Goal: Obtain resource: Download file/media

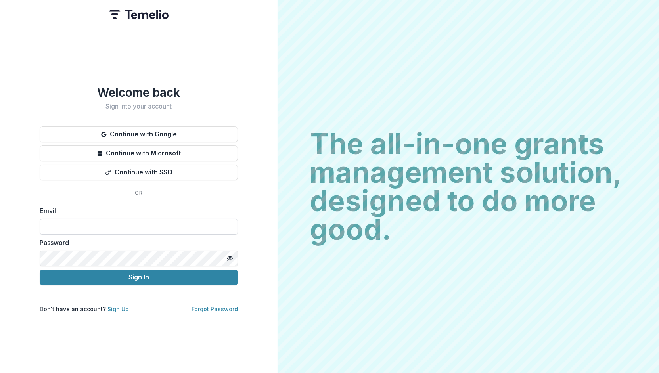
click at [56, 224] on input at bounding box center [139, 227] width 198 height 16
type input "**********"
click at [113, 274] on button "Sign In" at bounding box center [139, 278] width 198 height 16
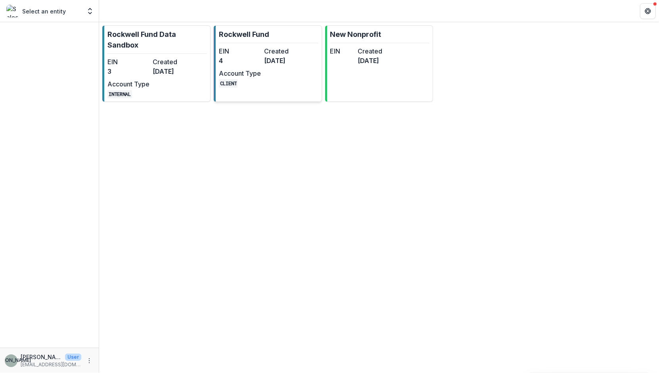
click at [258, 81] on dd "CLIENT" at bounding box center [240, 83] width 42 height 10
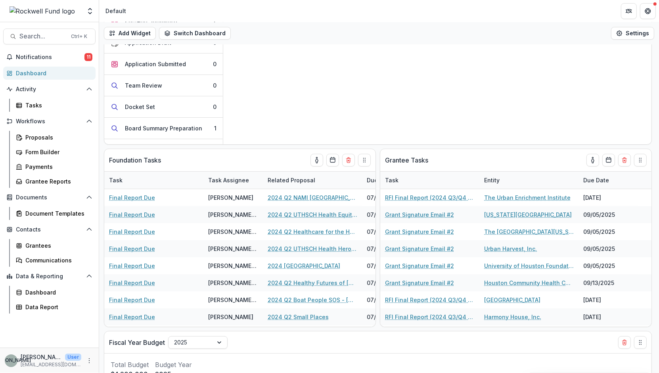
scroll to position [79, 0]
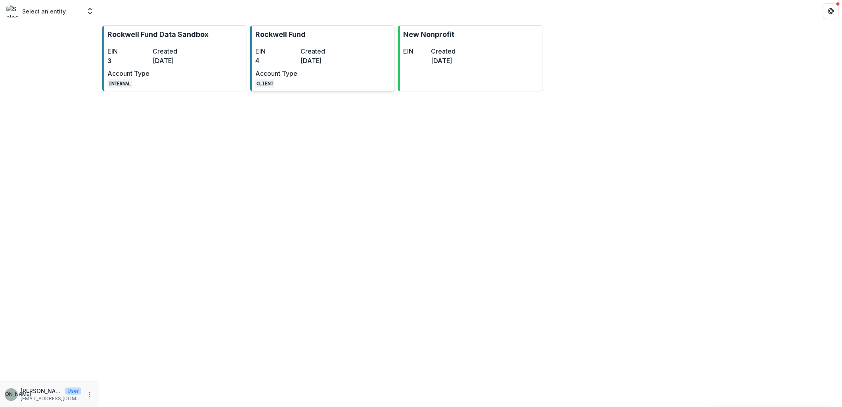
click at [331, 62] on dd "[DATE]" at bounding box center [321, 61] width 42 height 10
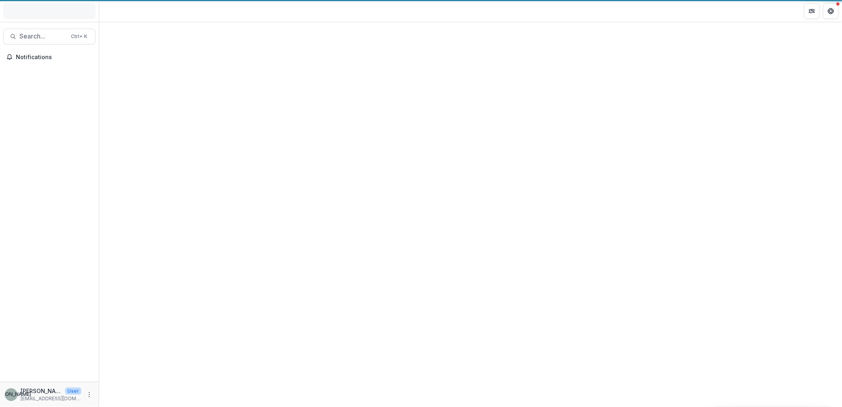
click at [331, 62] on div at bounding box center [470, 214] width 743 height 385
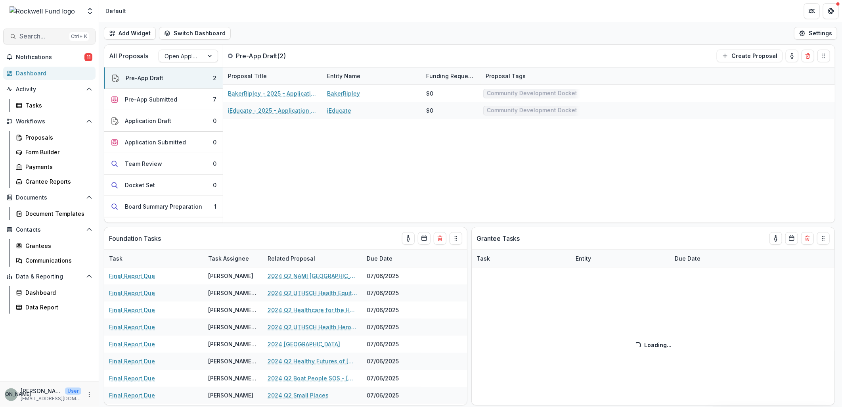
click at [31, 38] on span "Search..." at bounding box center [42, 37] width 47 height 8
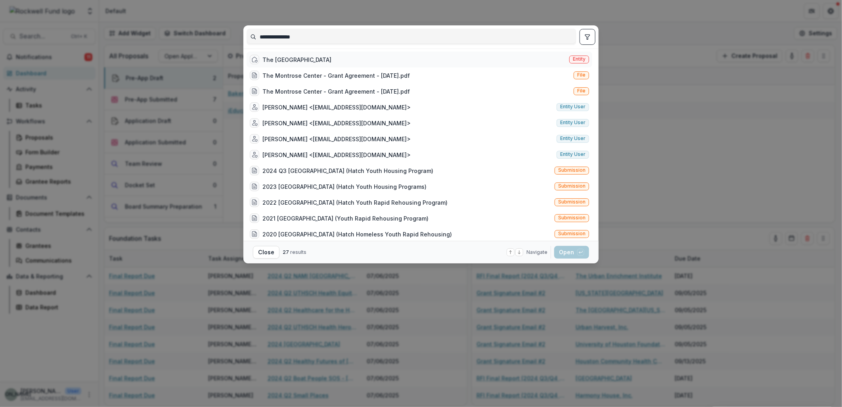
type input "**********"
click at [289, 57] on div "The [GEOGRAPHIC_DATA]" at bounding box center [296, 59] width 69 height 8
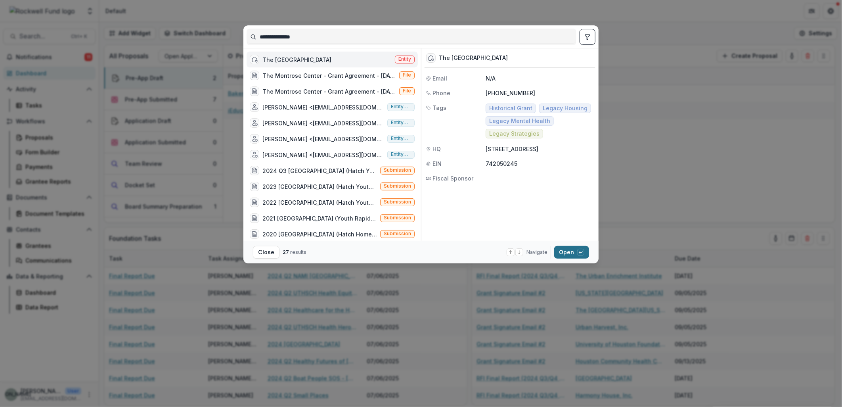
click at [564, 250] on button "Open with enter key" at bounding box center [571, 252] width 35 height 13
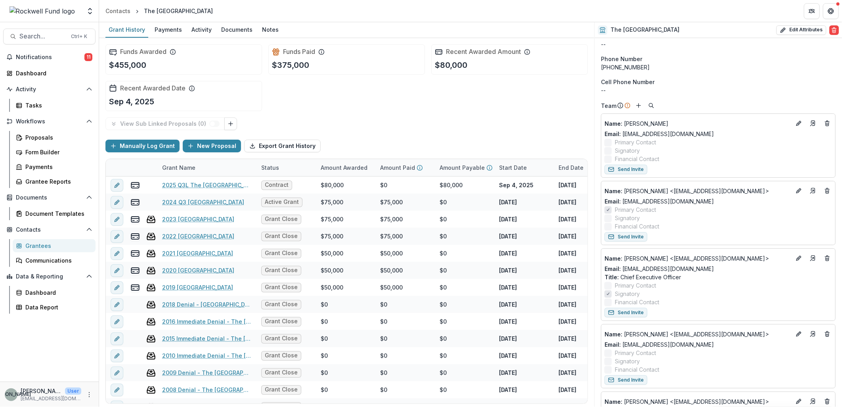
scroll to position [44, 0]
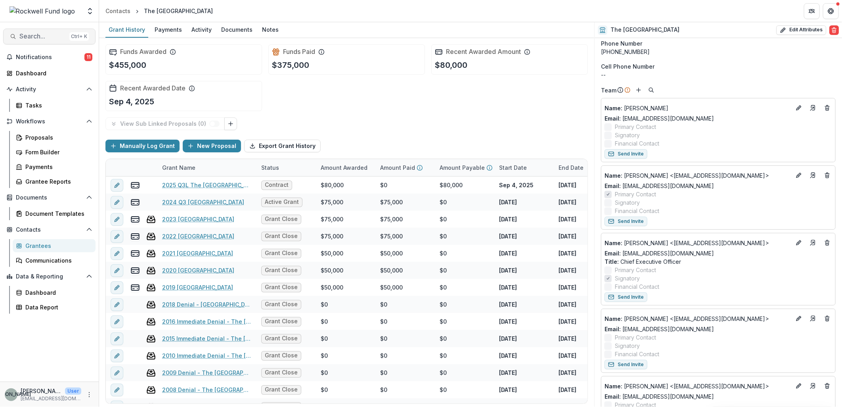
click at [33, 37] on span "Search..." at bounding box center [42, 37] width 47 height 8
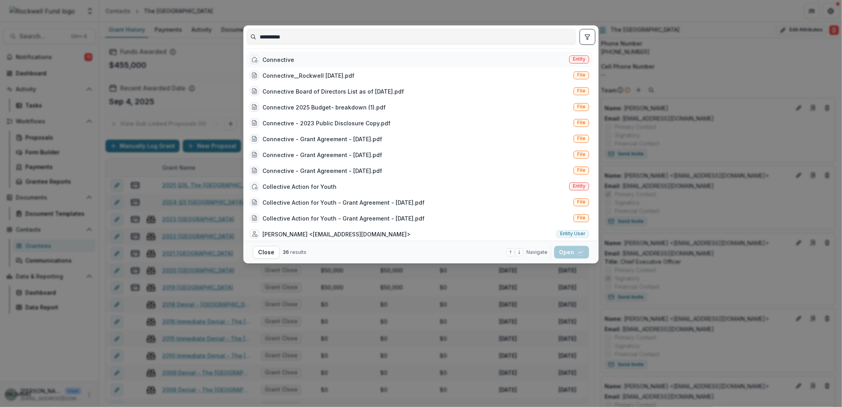
type input "**********"
click at [274, 60] on div "Connective" at bounding box center [278, 59] width 32 height 8
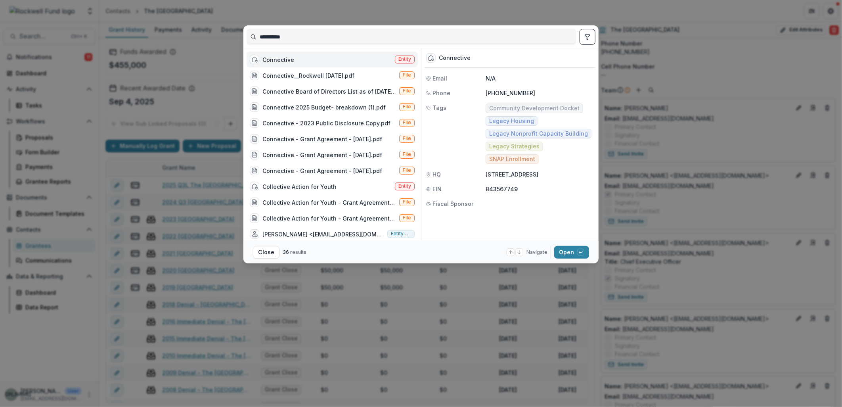
click at [302, 60] on div "Connective Entity" at bounding box center [332, 60] width 171 height 16
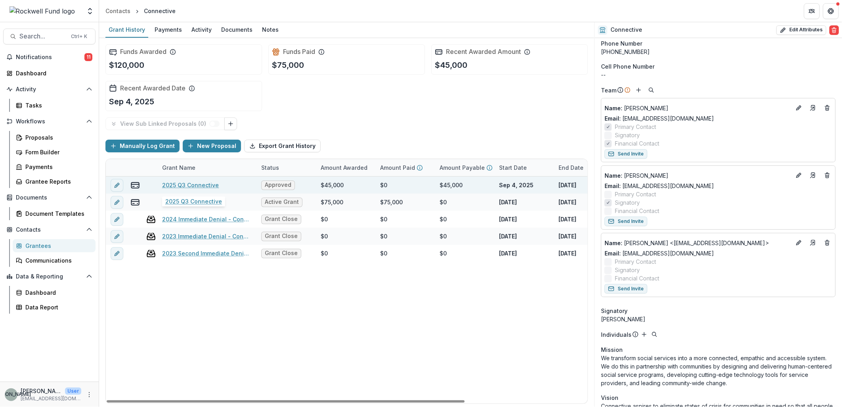
click at [198, 183] on link "2025 Q3 Connective" at bounding box center [190, 185] width 57 height 8
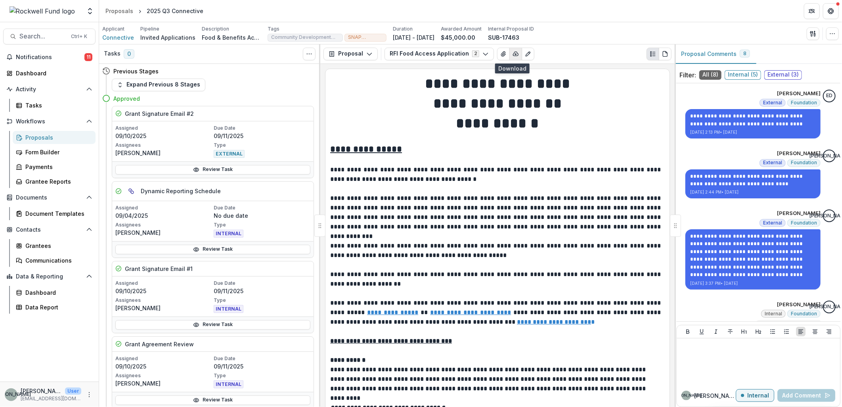
click at [513, 52] on icon "button" at bounding box center [516, 54] width 6 height 6
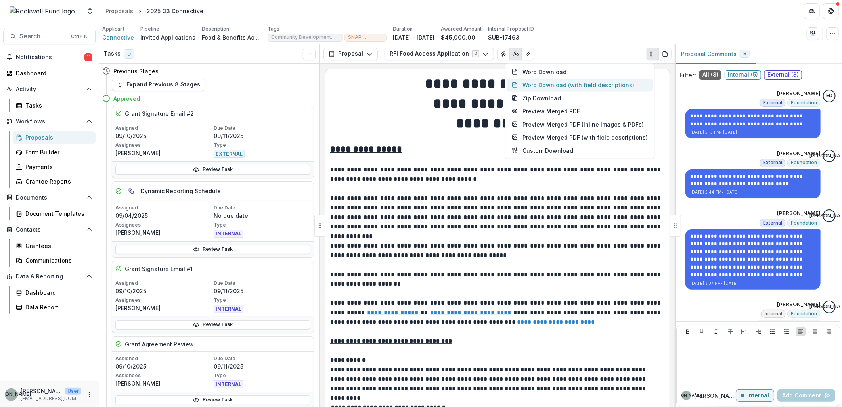
click at [543, 82] on button "Word Download (with field descriptions)" at bounding box center [580, 84] width 146 height 13
